Goal: Task Accomplishment & Management: Use online tool/utility

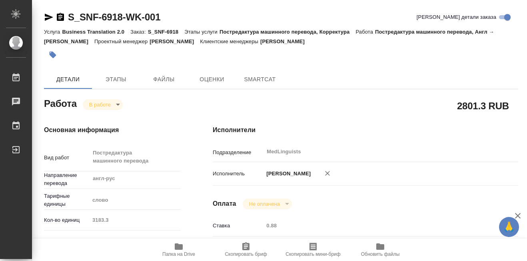
type textarea "x"
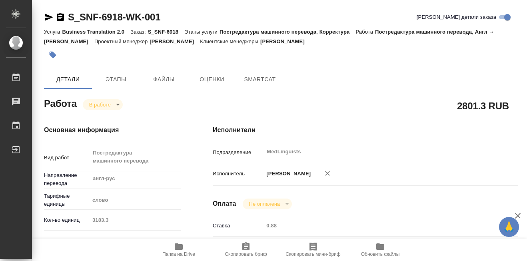
type textarea "x"
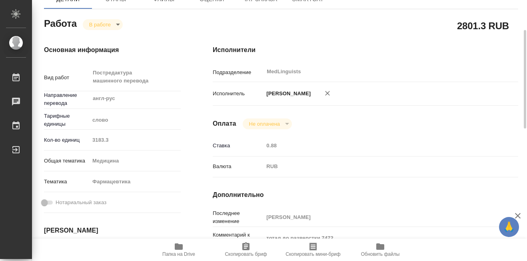
type textarea "x"
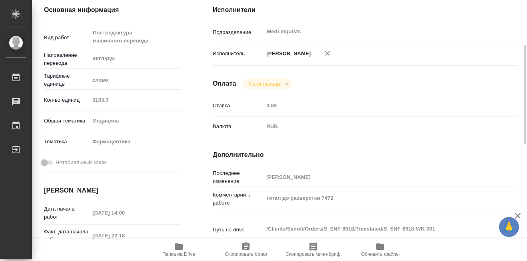
scroll to position [160, 0]
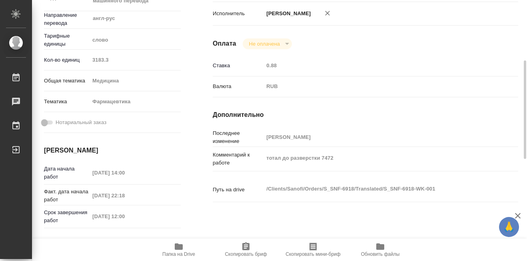
type textarea "x"
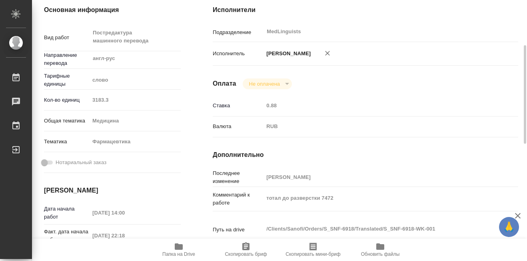
scroll to position [80, 0]
